Goal: Task Accomplishment & Management: Use online tool/utility

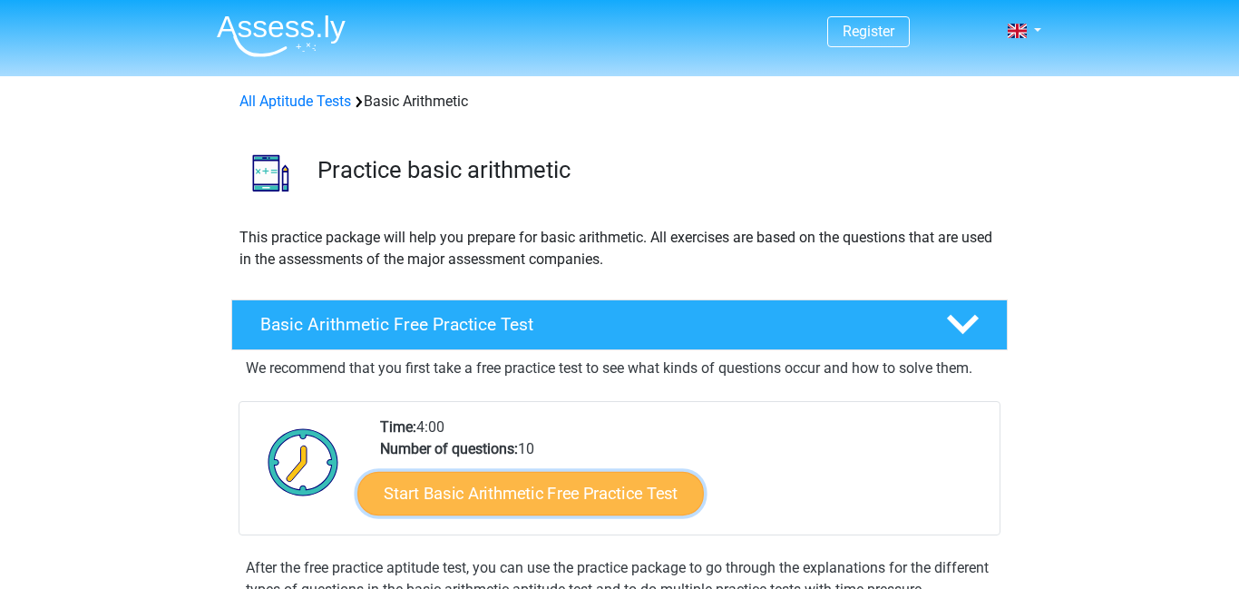
click at [578, 487] on link "Start Basic Arithmetic Free Practice Test" at bounding box center [530, 493] width 347 height 44
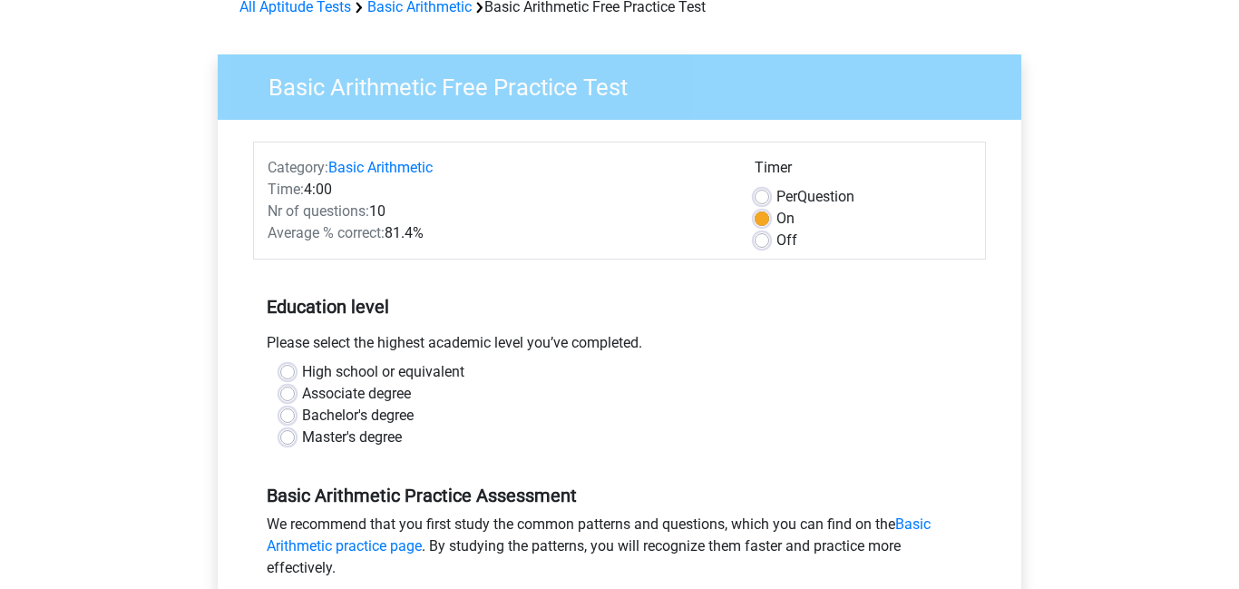
scroll to position [177, 0]
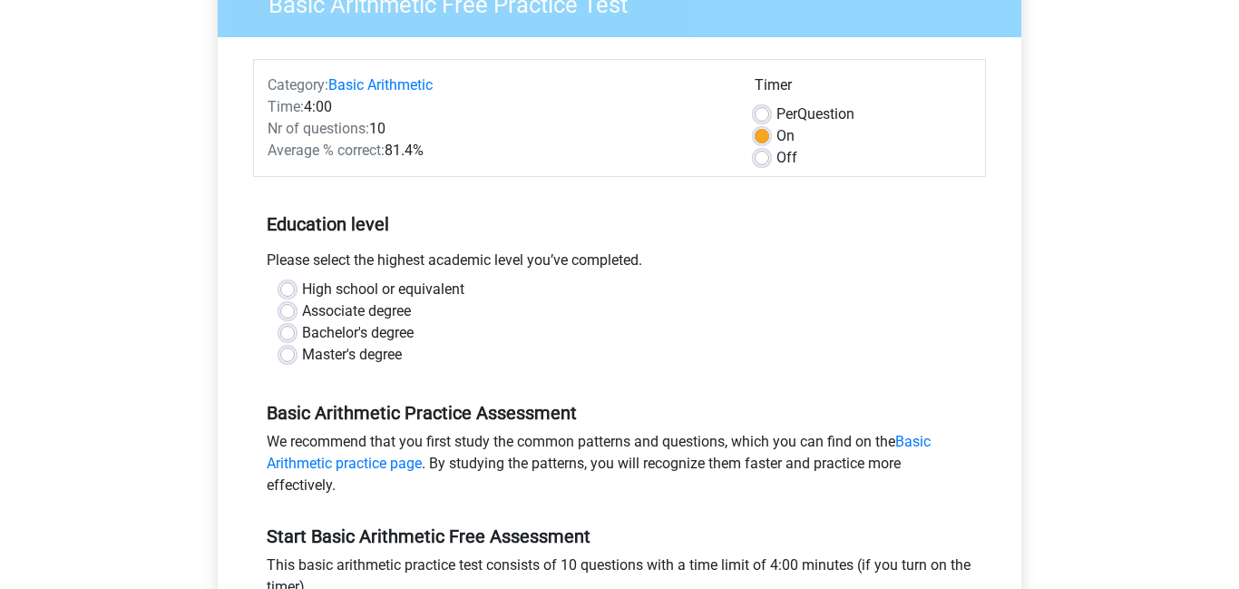
click at [302, 286] on label "High school or equivalent" at bounding box center [383, 290] width 162 height 22
click at [289, 286] on input "High school or equivalent" at bounding box center [287, 288] width 15 height 18
radio input "true"
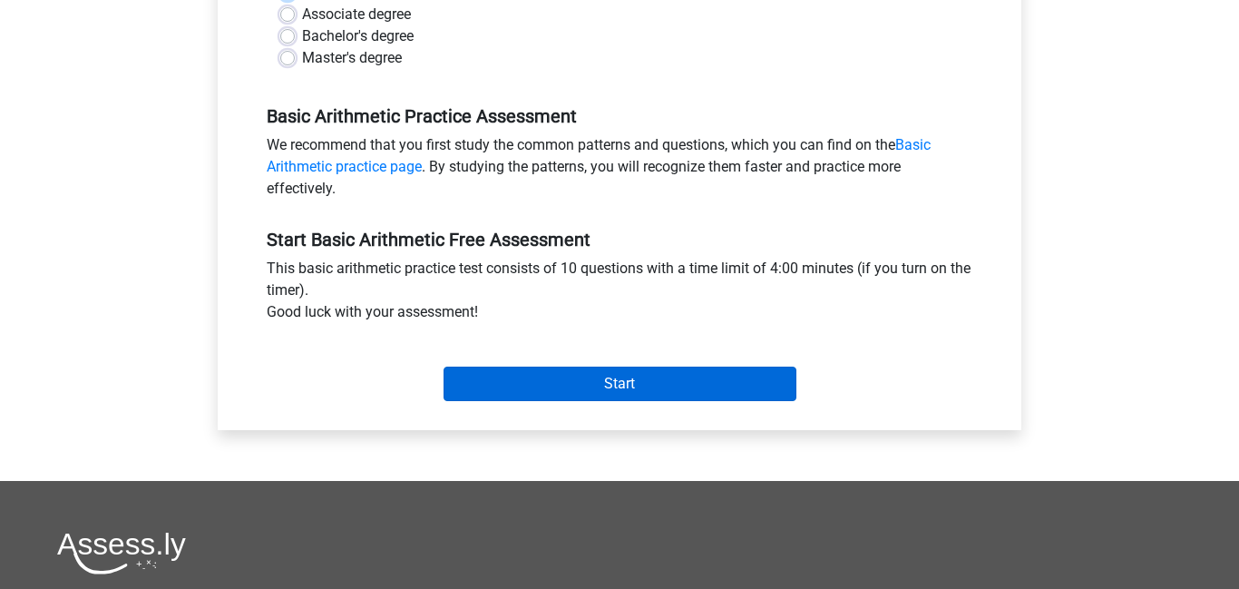
scroll to position [477, 0]
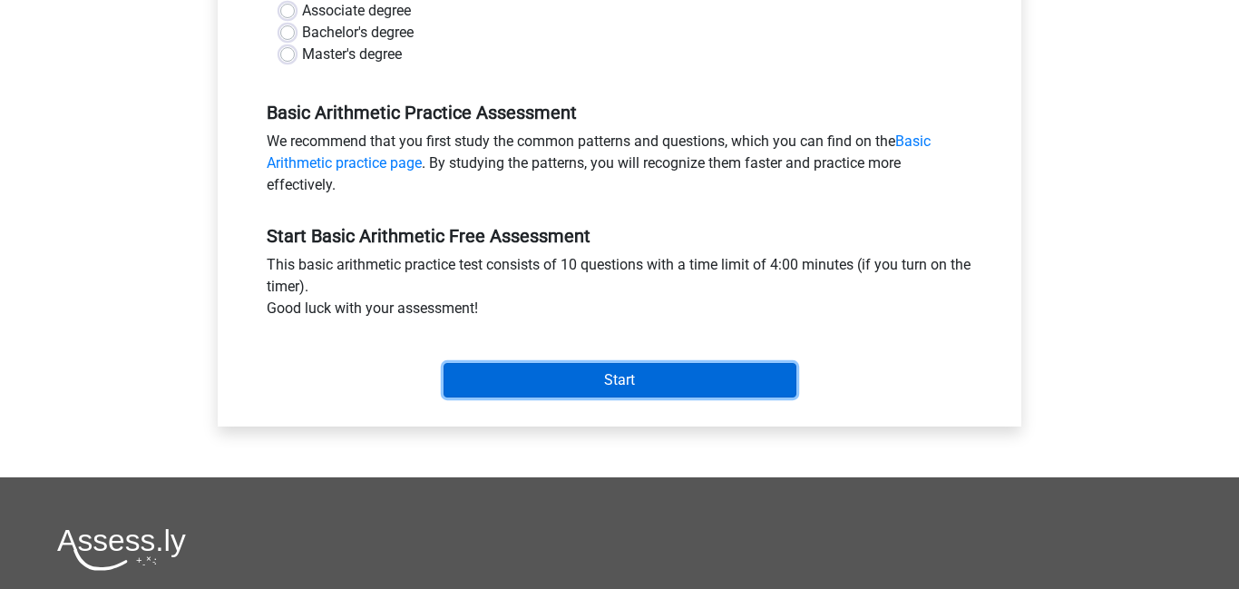
click at [616, 388] on input "Start" at bounding box center [620, 380] width 353 height 34
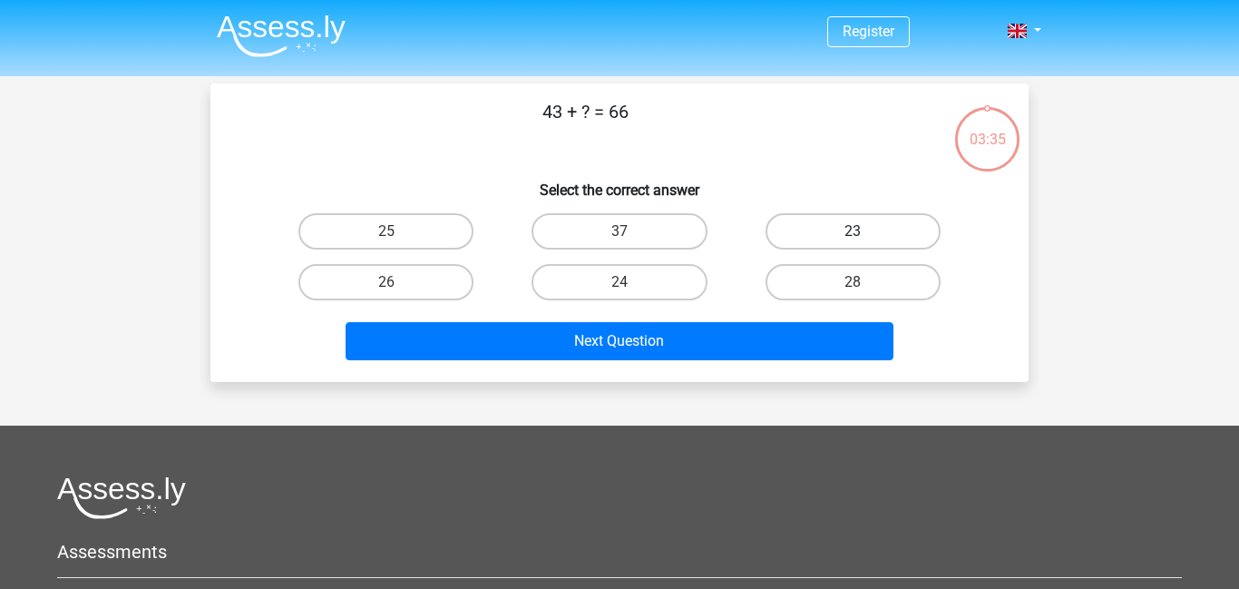
click at [840, 229] on label "23" at bounding box center [853, 231] width 175 height 36
click at [853, 231] on input "23" at bounding box center [859, 237] width 12 height 12
radio input "true"
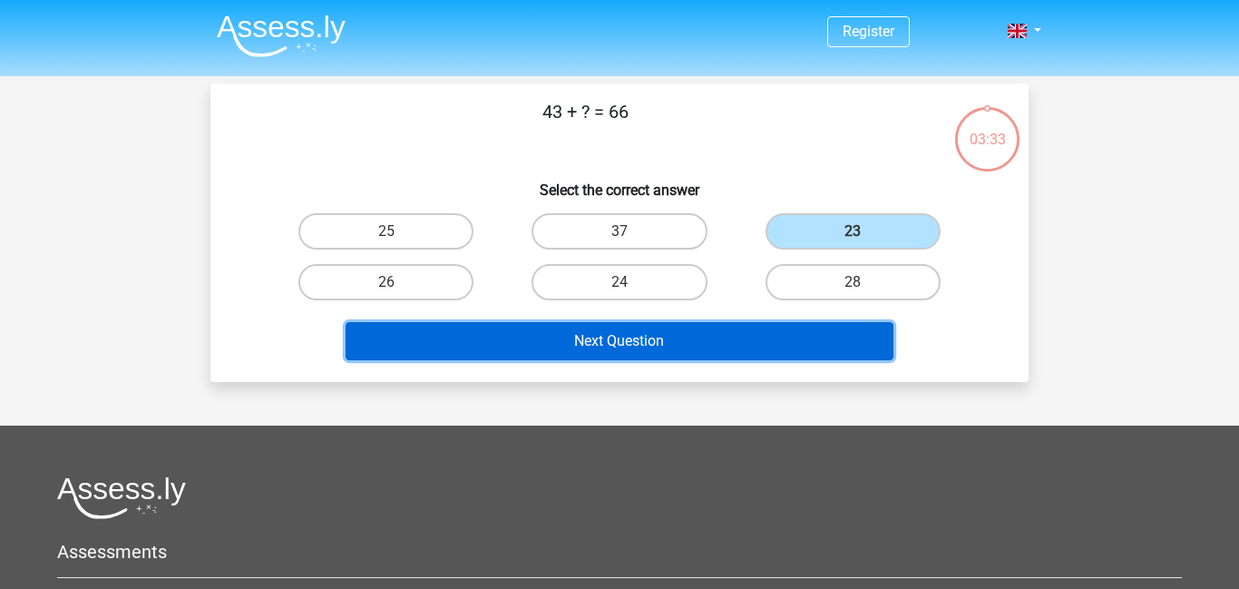
click at [753, 341] on button "Next Question" at bounding box center [620, 341] width 549 height 38
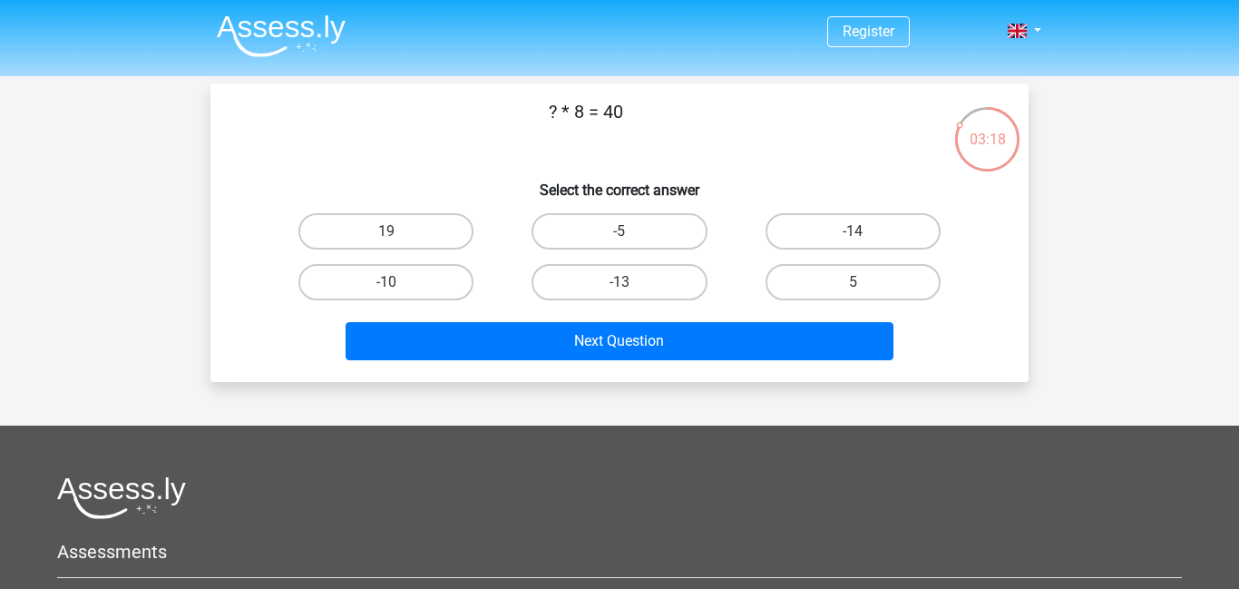
click at [629, 290] on input "-13" at bounding box center [626, 288] width 12 height 12
radio input "true"
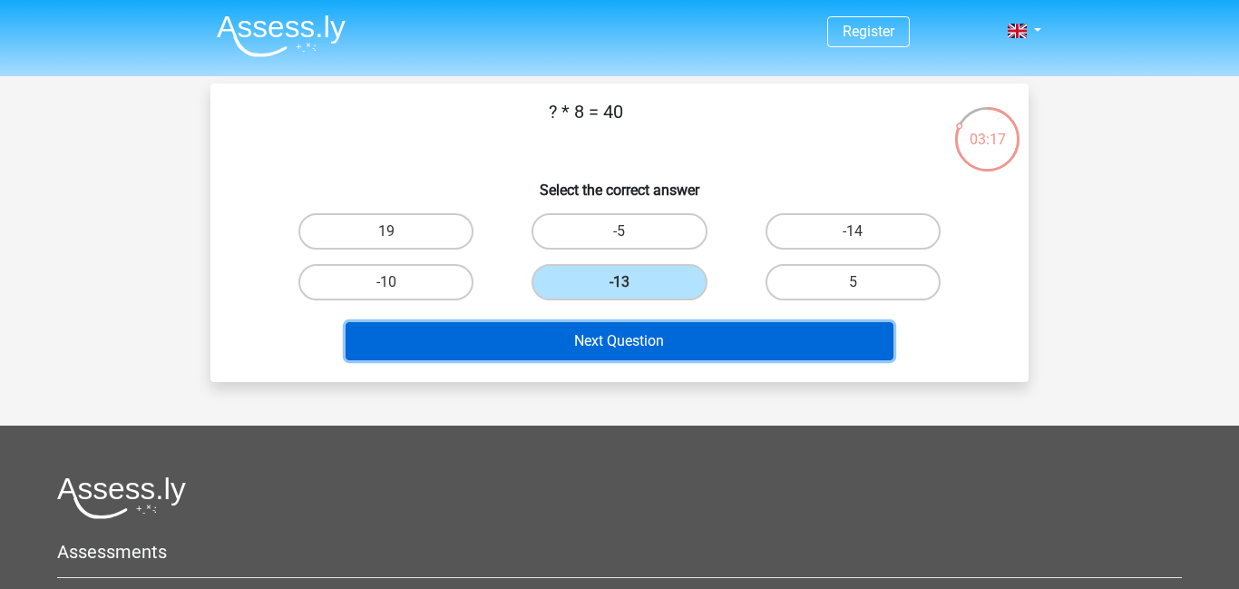
click at [641, 335] on button "Next Question" at bounding box center [620, 341] width 549 height 38
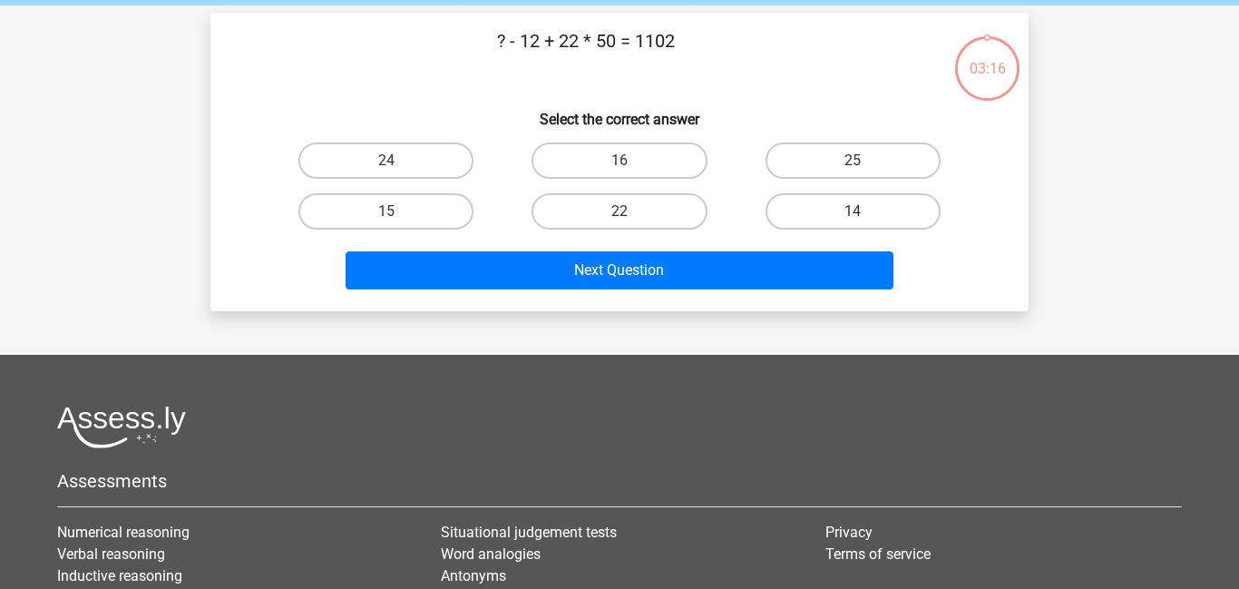
scroll to position [83, 0]
